Goal: Task Accomplishment & Management: Manage account settings

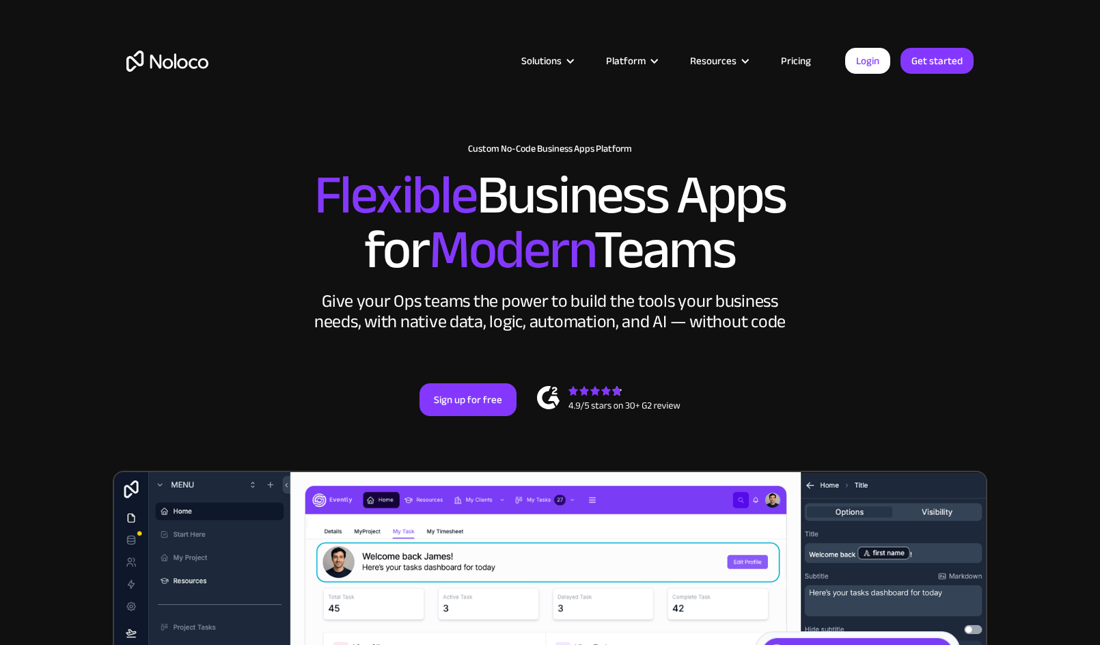
click at [798, 60] on link "Pricing" at bounding box center [796, 61] width 64 height 18
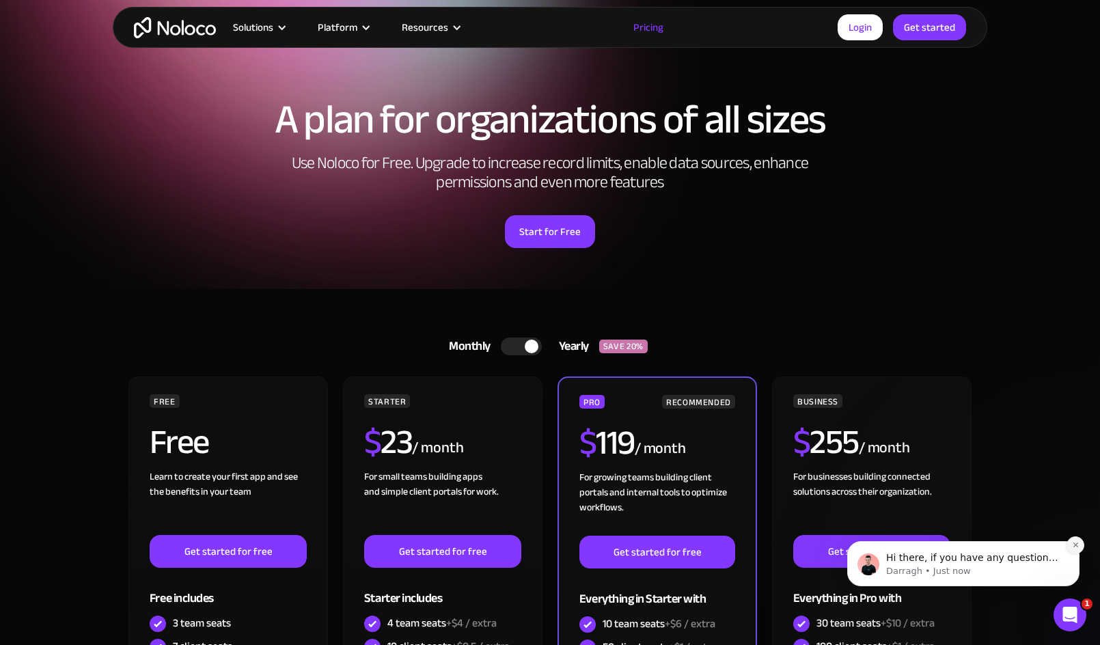
click at [1072, 543] on icon "Dismiss notification" at bounding box center [1076, 545] width 8 height 8
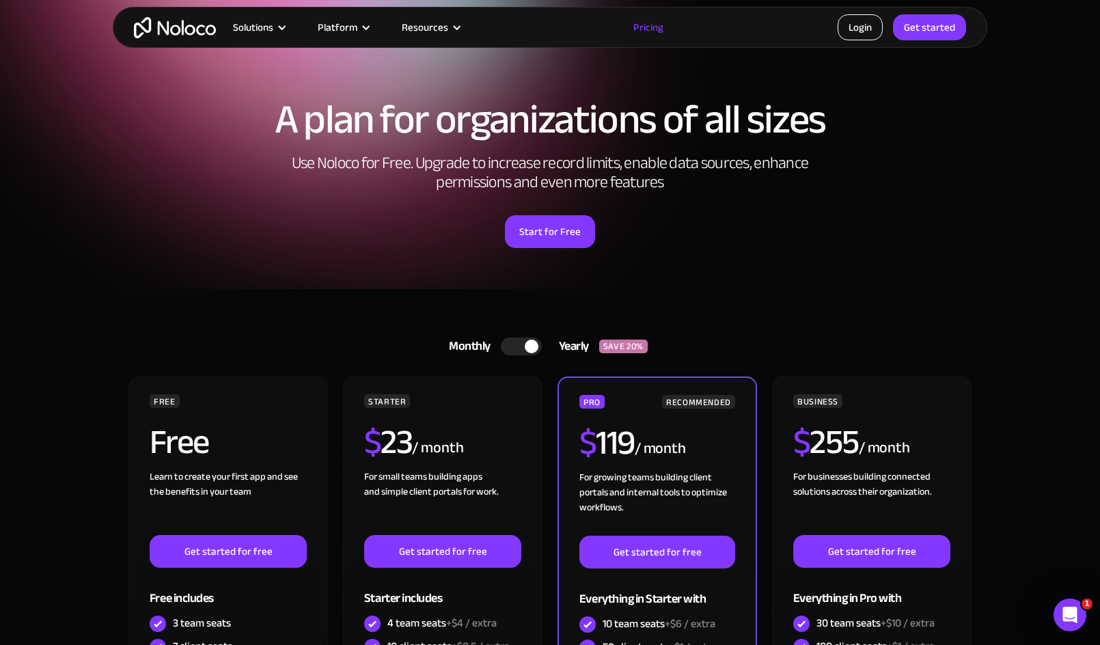
click at [858, 38] on link "Login" at bounding box center [859, 27] width 45 height 26
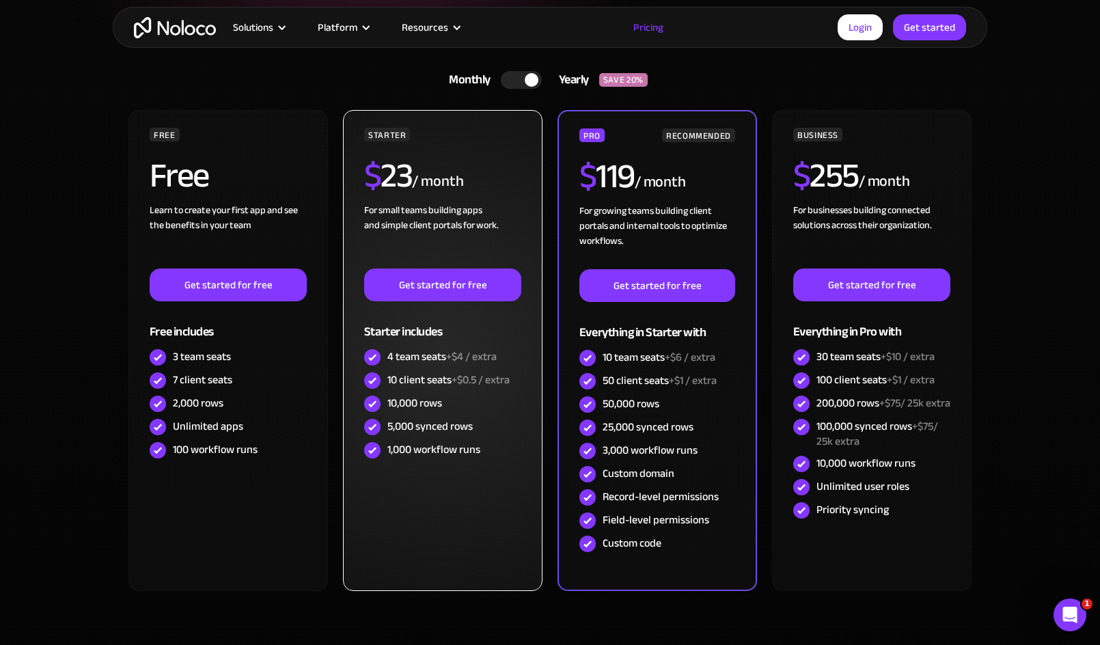
scroll to position [324, 0]
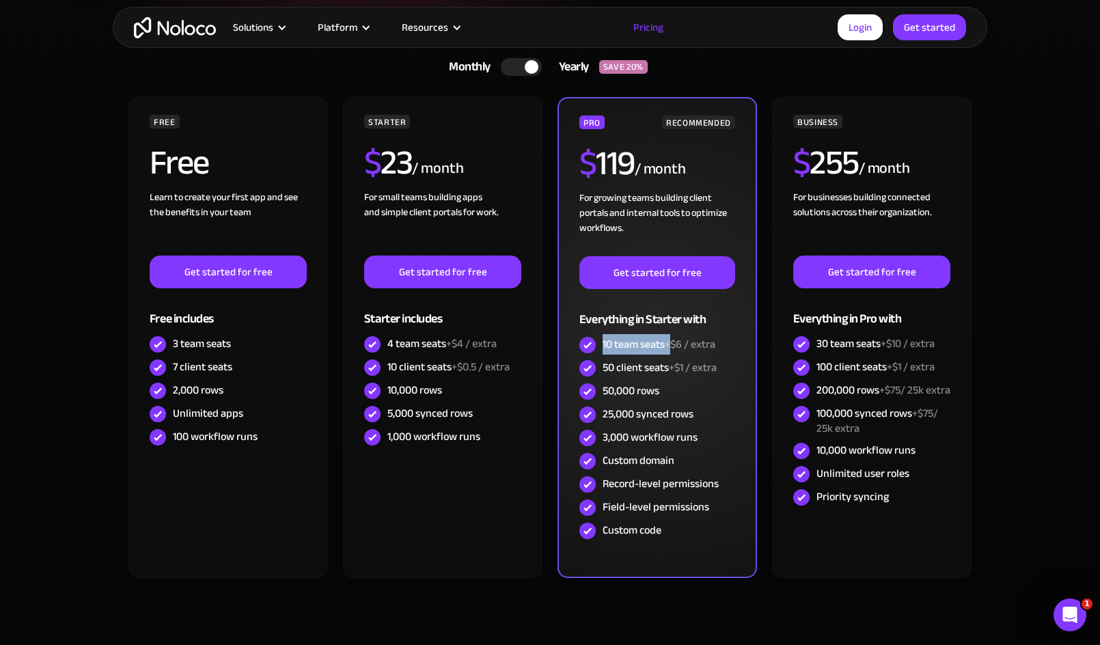
drag, startPoint x: 669, startPoint y: 349, endPoint x: 603, endPoint y: 346, distance: 65.6
click at [603, 346] on div "10 team seats +$6 / extra" at bounding box center [658, 344] width 113 height 15
drag, startPoint x: 581, startPoint y: 162, endPoint x: 706, endPoint y: 158, distance: 125.0
click at [706, 158] on div "$ 119 / month" at bounding box center [657, 168] width 156 height 44
click at [710, 176] on div "$ 119 / month" at bounding box center [657, 168] width 156 height 44
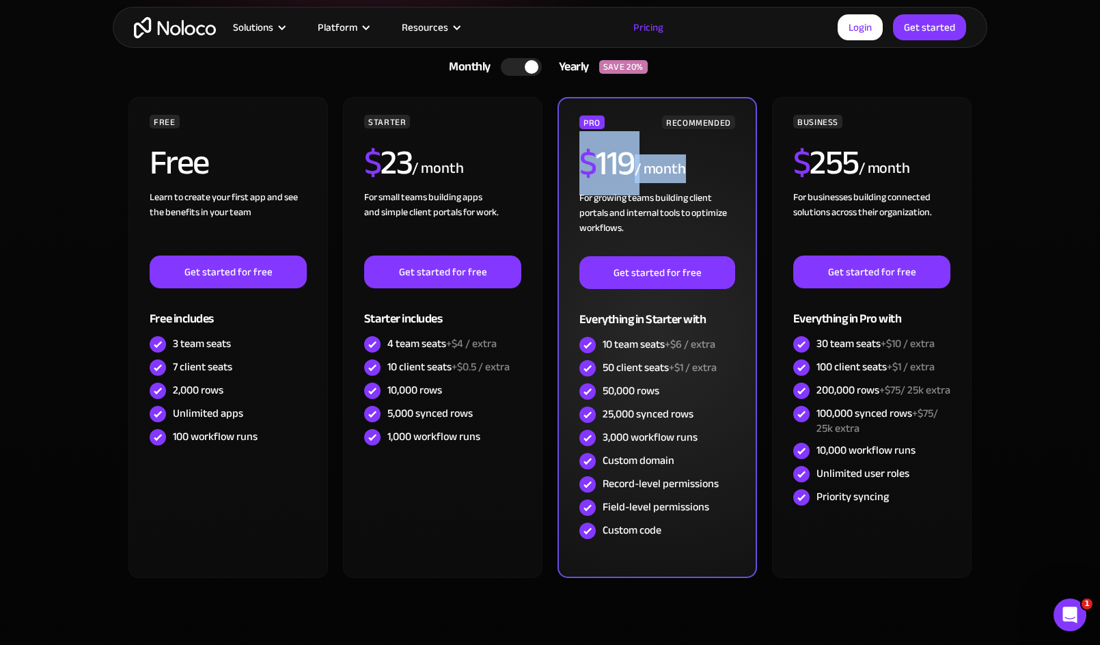
drag, startPoint x: 695, startPoint y: 175, endPoint x: 581, endPoint y: 180, distance: 114.1
click at [581, 180] on div "$ 119 / month" at bounding box center [657, 168] width 156 height 44
click at [682, 183] on div "$ 119 / month" at bounding box center [657, 168] width 156 height 44
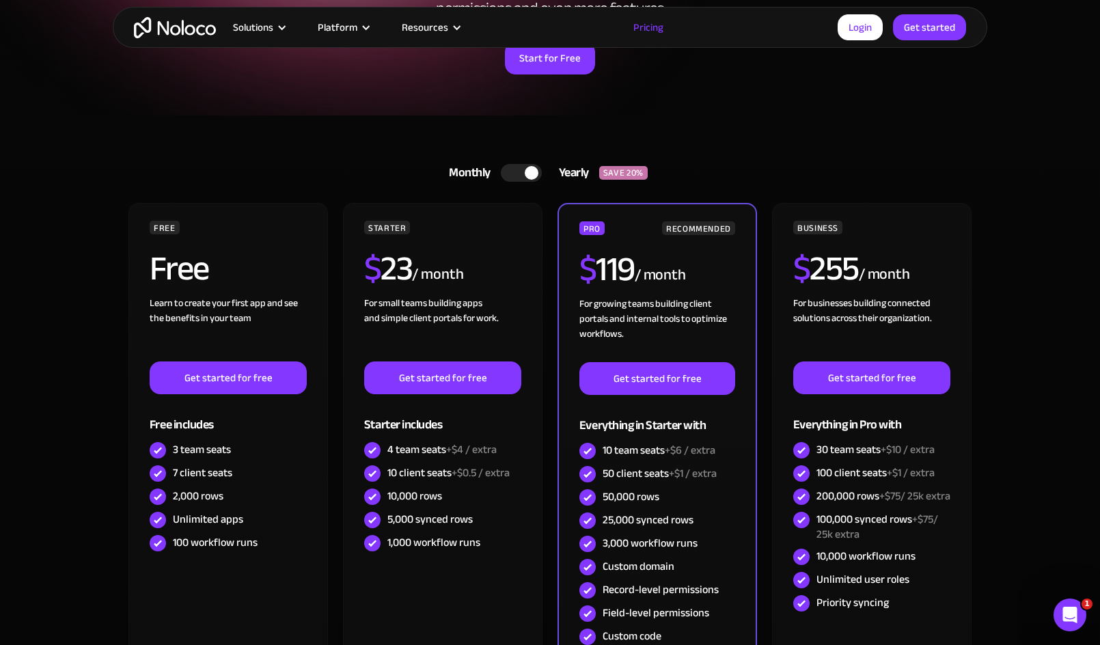
scroll to position [218, 0]
click at [531, 176] on div at bounding box center [531, 173] width 14 height 14
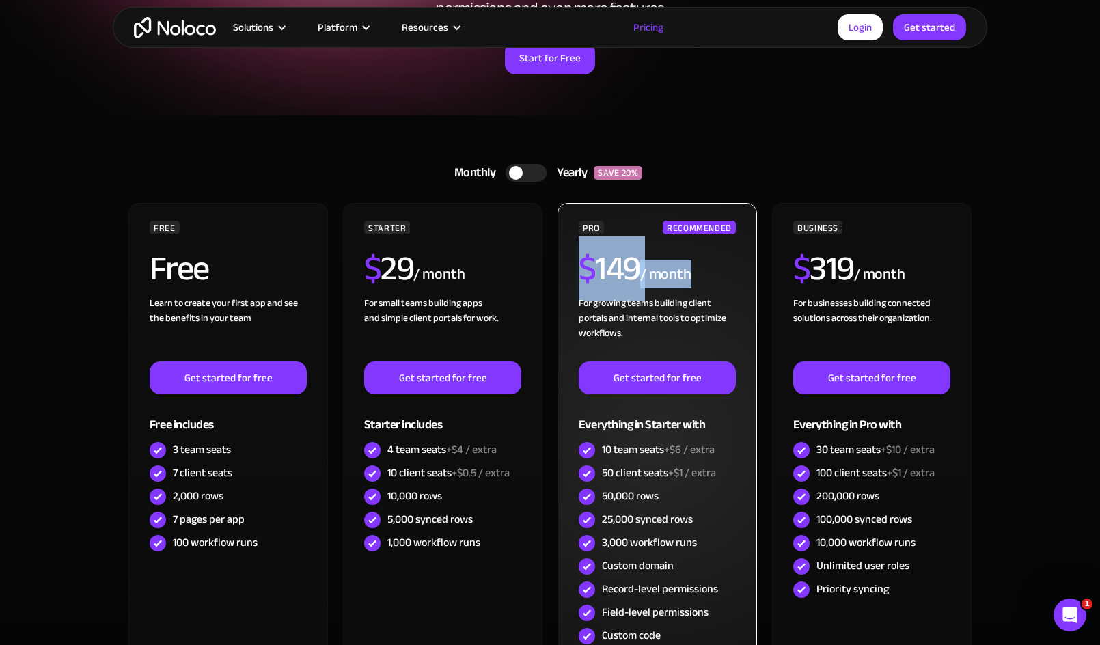
drag, startPoint x: 720, startPoint y: 264, endPoint x: 569, endPoint y: 277, distance: 151.5
click at [569, 277] on div "PRO RECOMMENDED $ 149 / month For growing teams building client portals and int…" at bounding box center [656, 442] width 199 height 479
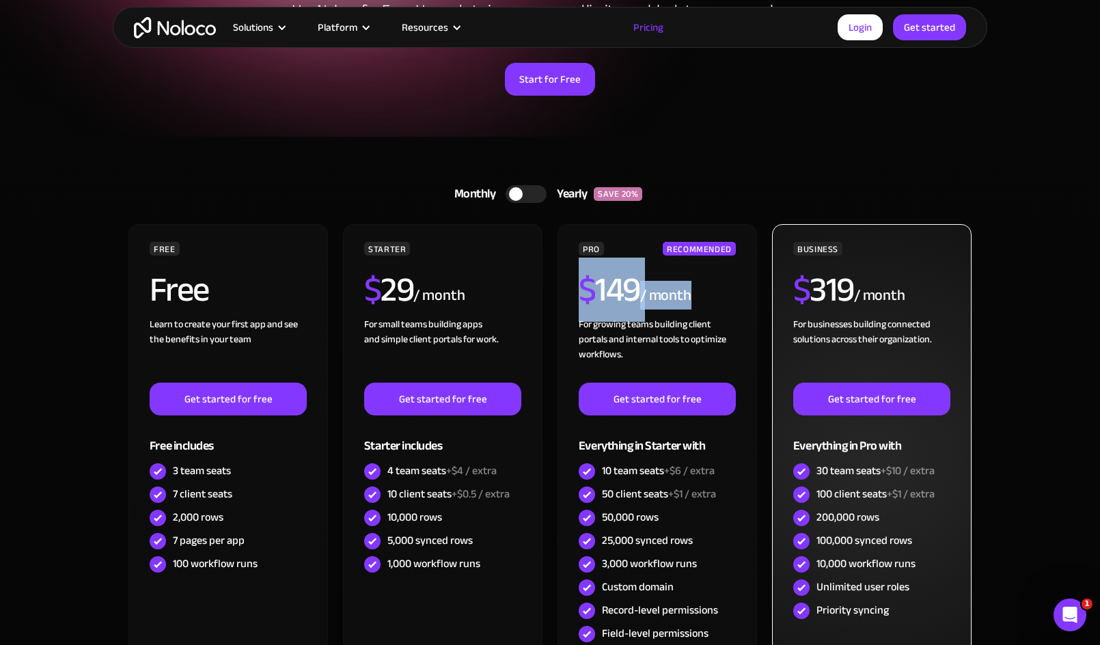
scroll to position [198, 0]
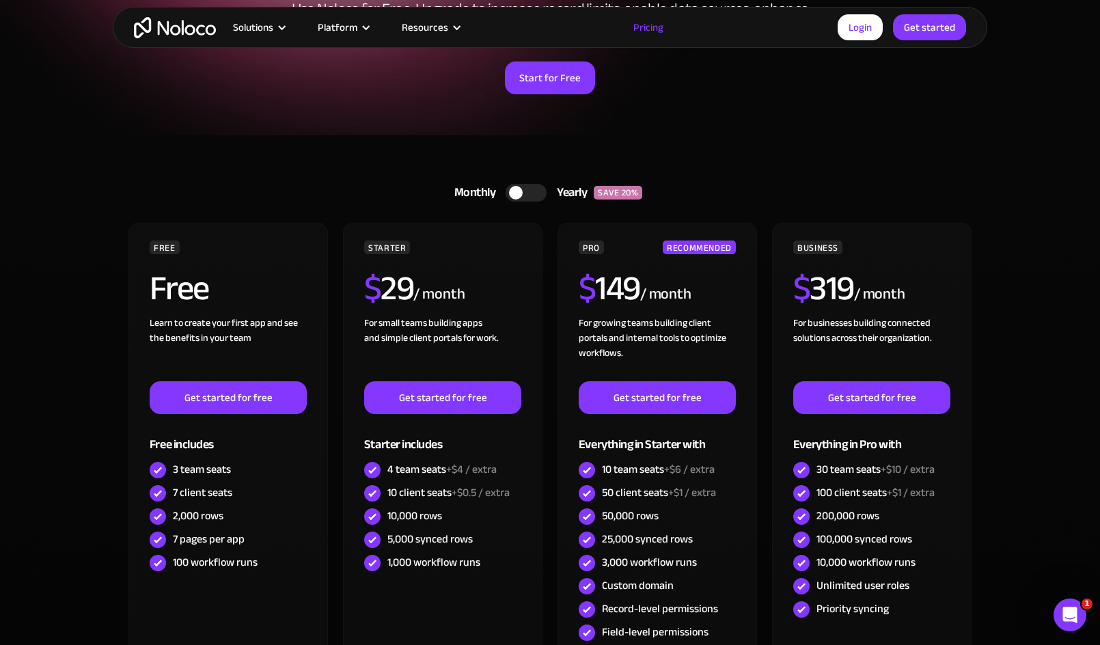
click at [1033, 193] on section "Monthly Yearly SAVE 20% Monthly Yearly SAVE 20% FREE Free Learn to create your …" at bounding box center [550, 475] width 1100 height 680
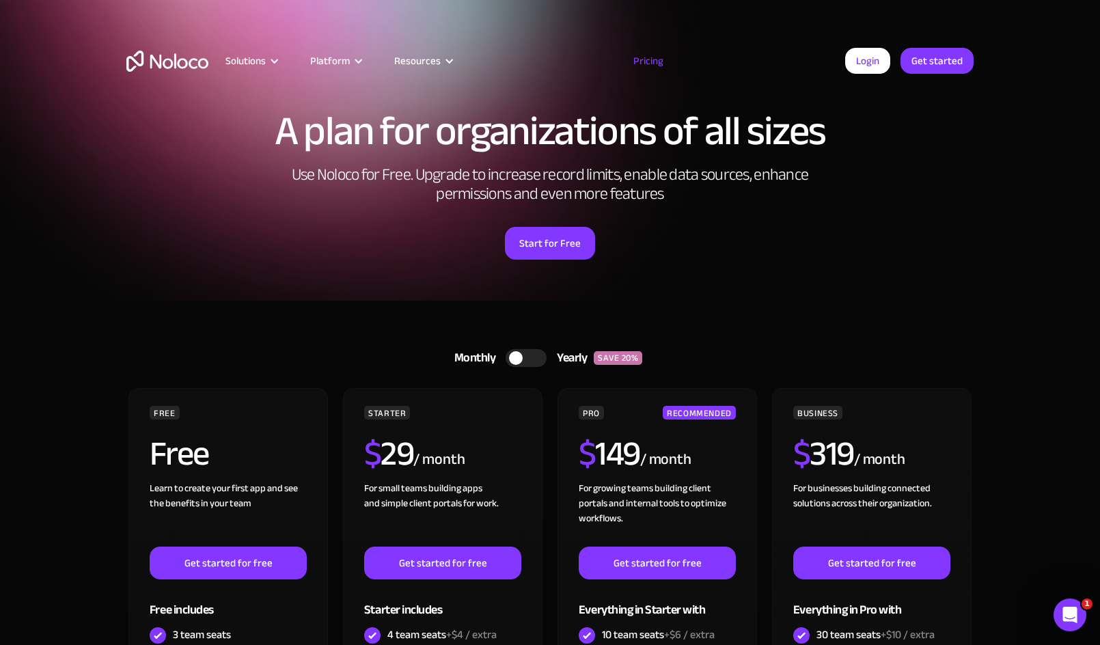
scroll to position [0, 0]
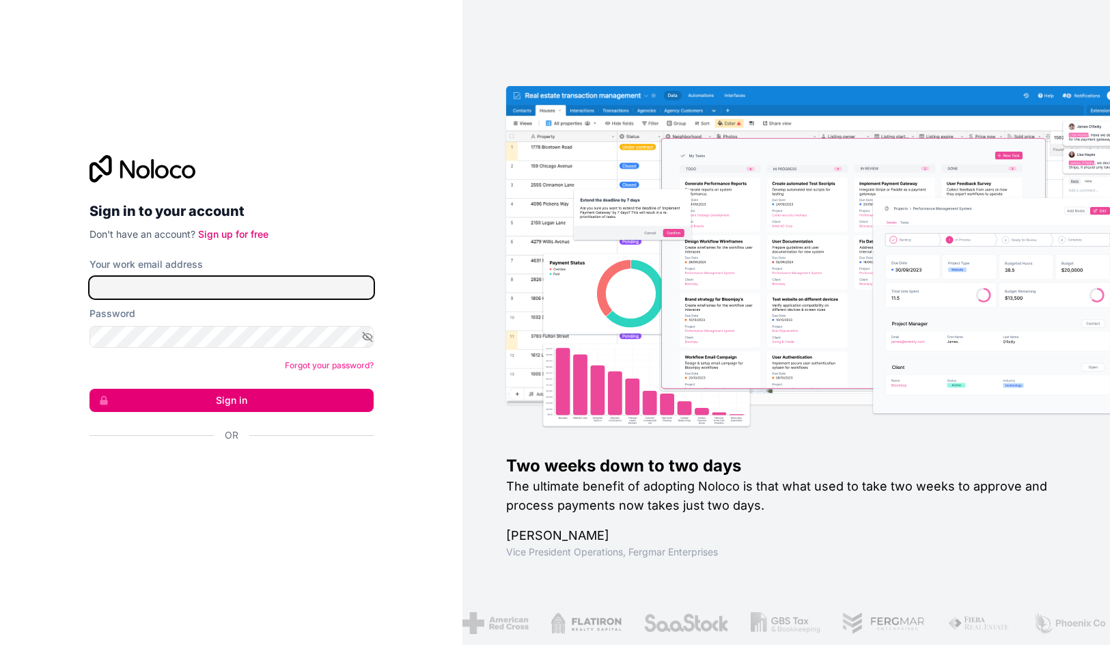
click at [124, 278] on input "Your work email address" at bounding box center [231, 288] width 284 height 22
type input "diana@weactualize.com"
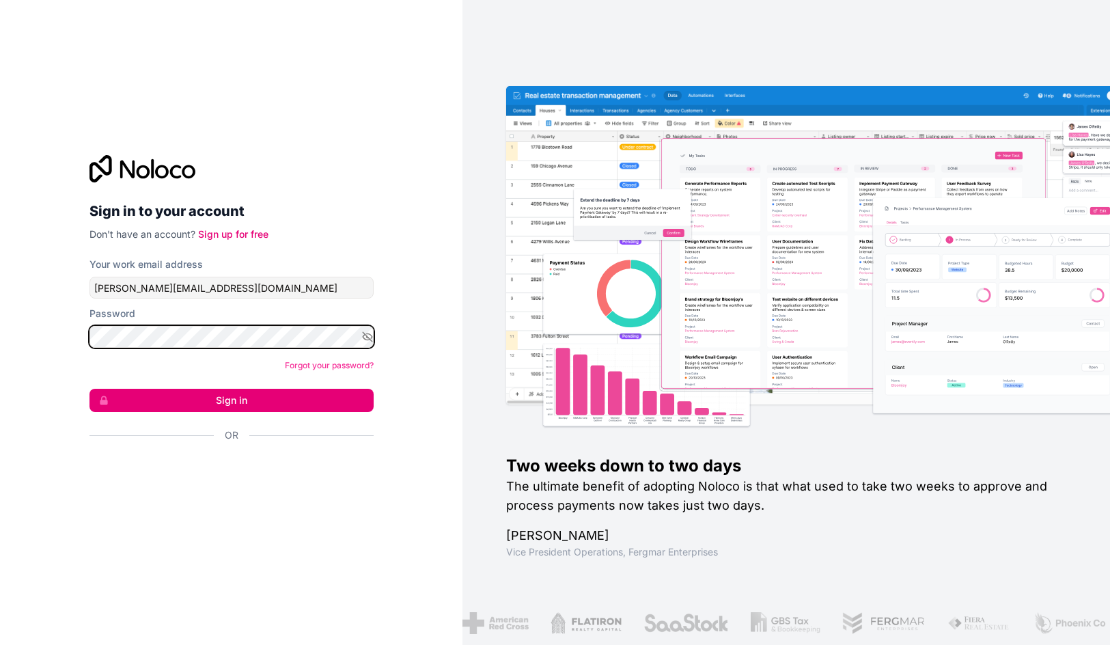
click at [89, 389] on button "Sign in" at bounding box center [231, 400] width 284 height 23
